Goal: Task Accomplishment & Management: Complete application form

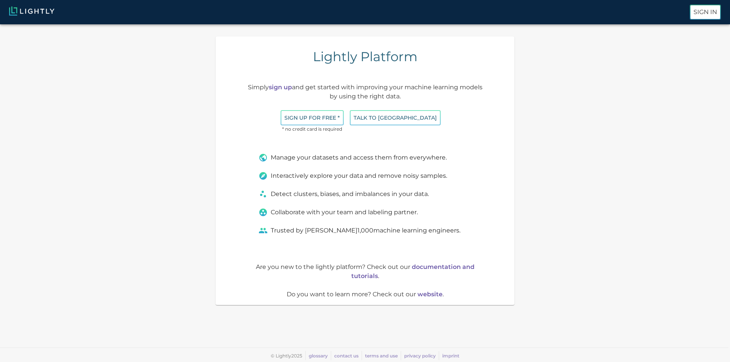
click at [554, 130] on div "Lightly Platform Simply sign up and get started with improving your machine lea…" at bounding box center [365, 170] width 718 height 269
click at [560, 132] on div "Lightly Platform Simply sign up and get started with improving your machine lea…" at bounding box center [365, 170] width 718 height 269
click at [329, 117] on button "Sign up for free *" at bounding box center [311, 118] width 63 height 16
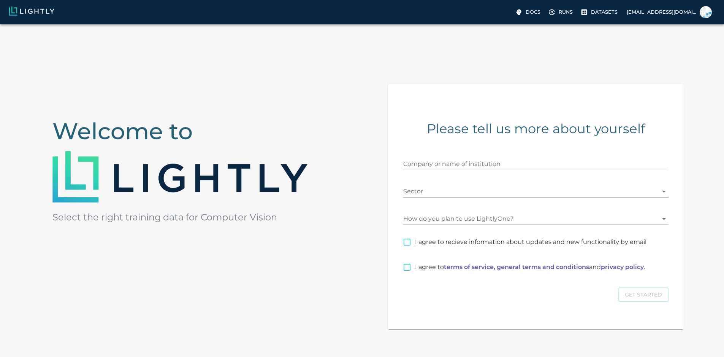
click at [477, 170] on input "Company or name of institution" at bounding box center [535, 164] width 265 height 12
type input "医方教育"
click at [482, 209] on body "Docs Runs Datasets [EMAIL_ADDRESS][DOMAIN_NAME] Welcome to Select the right tra…" at bounding box center [362, 212] width 724 height 376
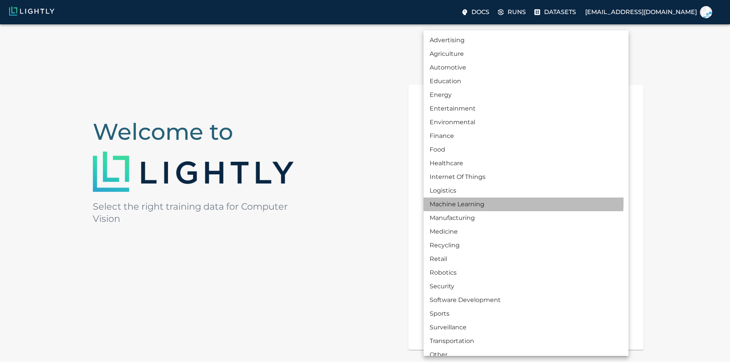
click at [480, 203] on li "Machine Learning" at bounding box center [525, 205] width 205 height 14
type input "MACHINE_LEARNING"
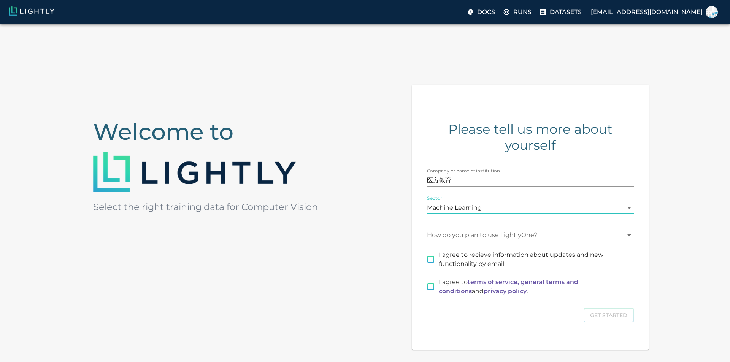
click at [455, 235] on body "Docs Runs Datasets [EMAIL_ADDRESS][DOMAIN_NAME] Welcome to Select the right tra…" at bounding box center [365, 223] width 730 height 398
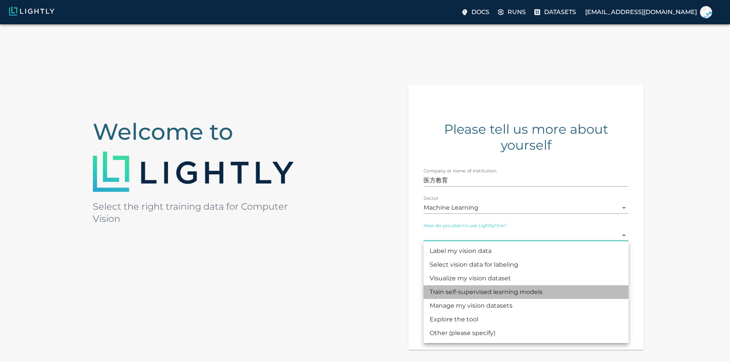
click at [508, 294] on li "Train self-supervised learning models" at bounding box center [525, 292] width 205 height 14
type input "MODEL_TRAINING"
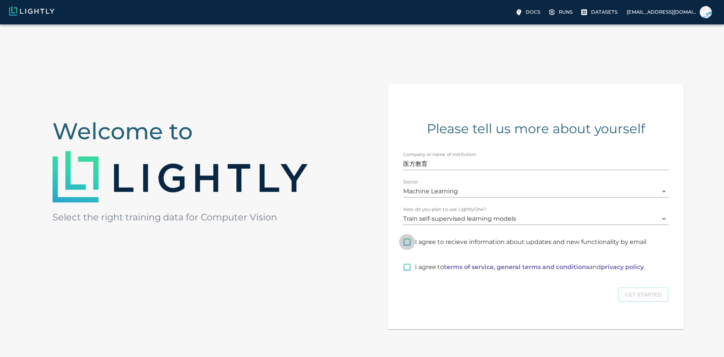
click at [415, 250] on input "I agree to recieve information about updates and new functionality by email" at bounding box center [407, 242] width 16 height 16
checkbox input "true"
click at [415, 275] on input "I agree to terms of service, general terms and conditions and privacy policy ." at bounding box center [407, 267] width 16 height 16
checkbox input "true"
click at [618, 302] on button "Get Started" at bounding box center [643, 294] width 50 height 15
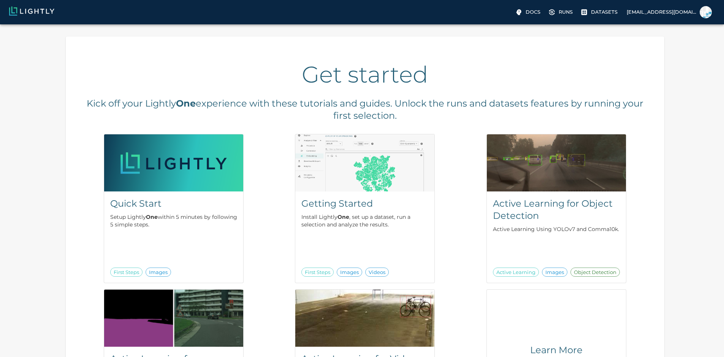
click at [103, 192] on div "Get started Kick off your Lightly One experience with these tutorials and guide…" at bounding box center [365, 253] width 718 height 447
click at [105, 219] on div "Get started Kick off your Lightly One experience with these tutorials and guide…" at bounding box center [365, 253] width 718 height 447
click at [101, 215] on div "Get started Kick off your Lightly One experience with these tutorials and guide…" at bounding box center [365, 253] width 718 height 447
click at [707, 14] on img at bounding box center [706, 12] width 12 height 12
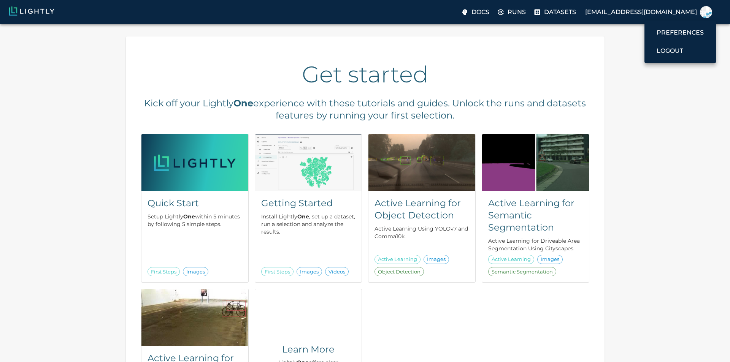
click at [670, 120] on div at bounding box center [365, 181] width 730 height 362
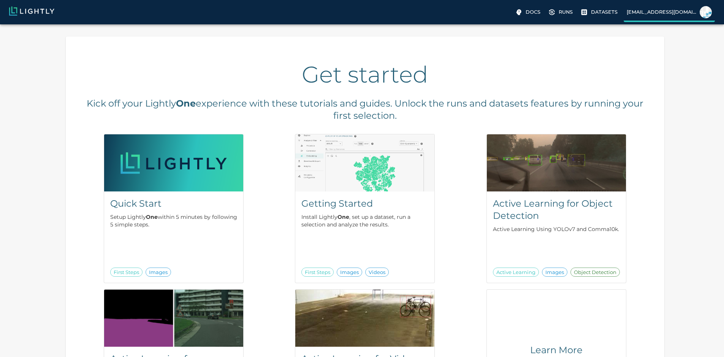
click at [703, 13] on img at bounding box center [706, 12] width 12 height 12
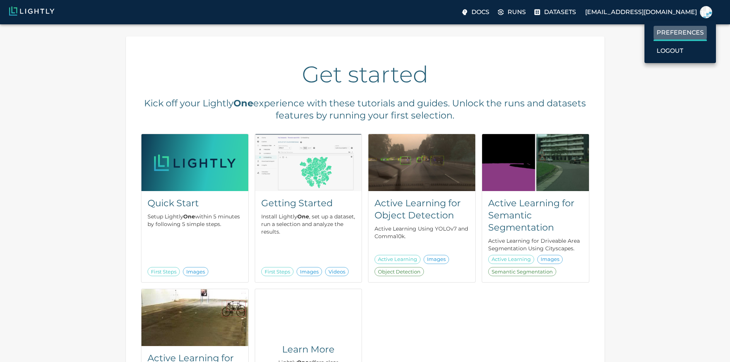
click at [691, 36] on p "Preferences" at bounding box center [679, 32] width 47 height 9
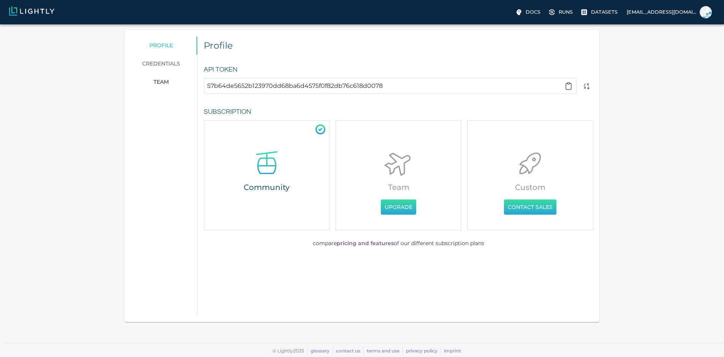
click at [151, 214] on div "profile credentials team Profile API Token 57b64de5652b123970dd68ba6d4575f0f82d…" at bounding box center [362, 175] width 712 height 291
click at [548, 178] on div "profile credentials team Profile API Token 57b64de5652b123970dd68ba6d4575f0f82d…" at bounding box center [362, 175] width 712 height 291
click at [526, 12] on p "Docs" at bounding box center [533, 11] width 15 height 7
click at [559, 15] on p "Runs" at bounding box center [566, 11] width 14 height 7
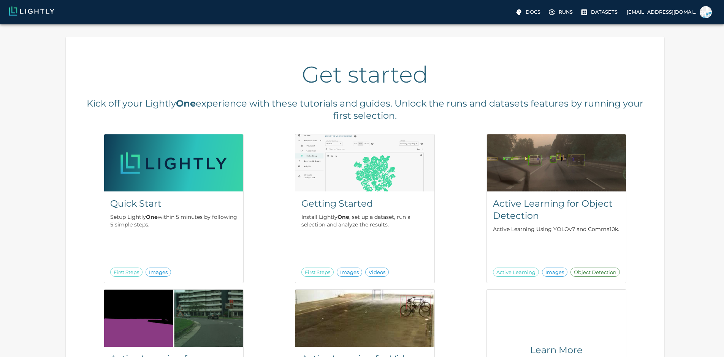
click at [107, 173] on div "Get started Kick off your Lightly One experience with these tutorials and guide…" at bounding box center [365, 253] width 718 height 447
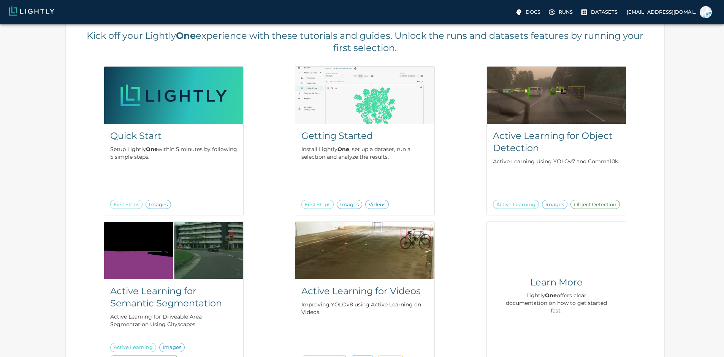
scroll to position [76, 0]
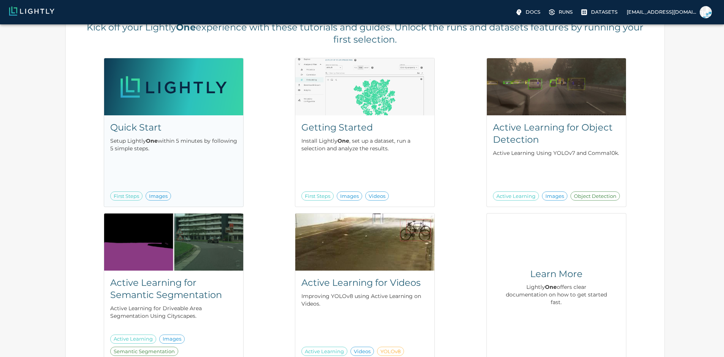
click at [176, 127] on h5 "Quick Start" at bounding box center [173, 127] width 127 height 12
